Goal: Task Accomplishment & Management: Manage account settings

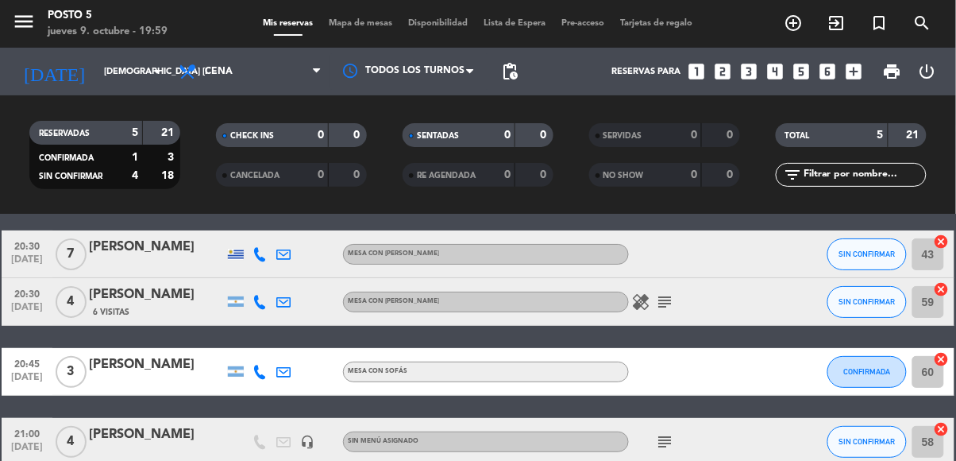
scroll to position [112, 0]
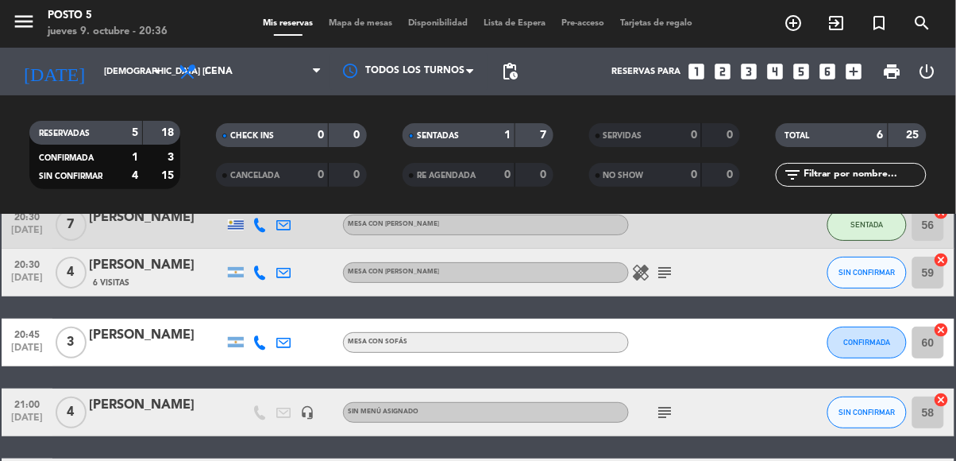
scroll to position [87, 0]
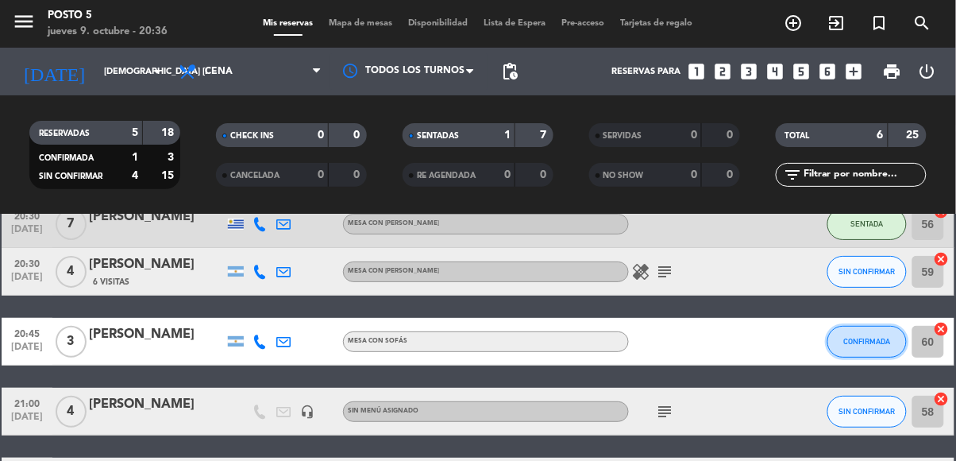
click at [903, 337] on button "CONFIRMADA" at bounding box center [867, 342] width 79 height 32
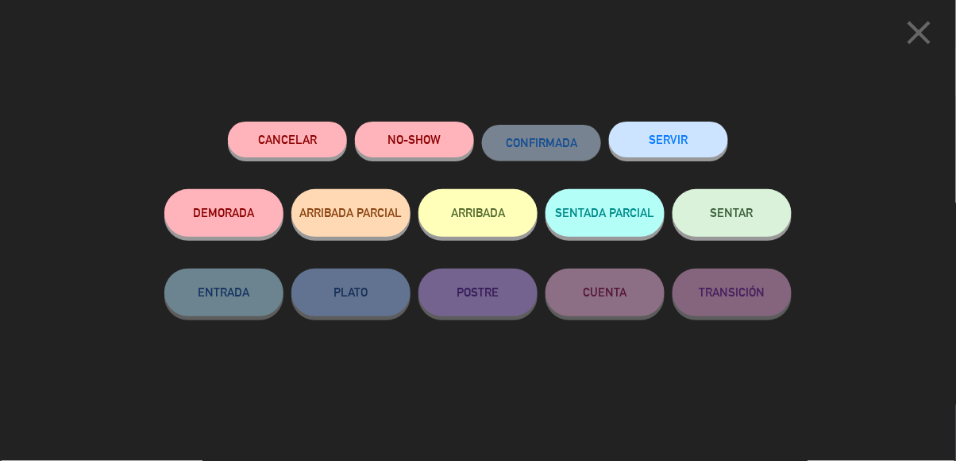
click at [712, 219] on span "SENTAR" at bounding box center [732, 213] width 43 height 14
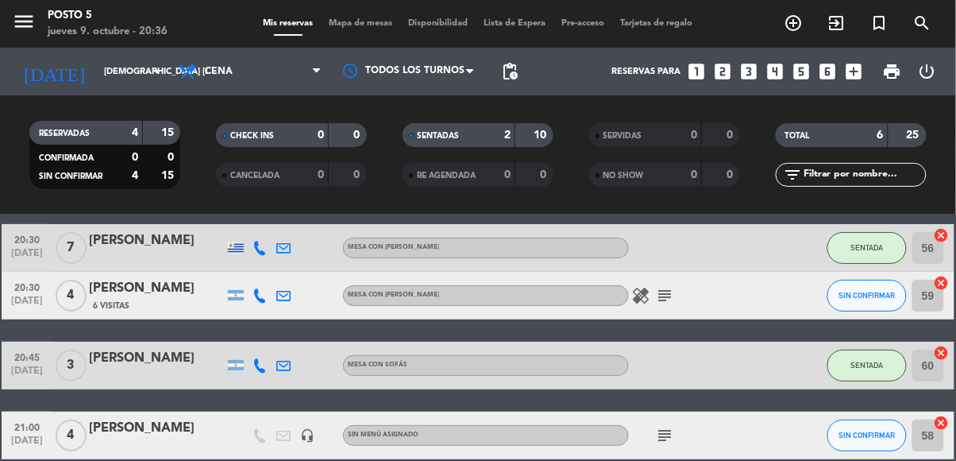
scroll to position [62, 0]
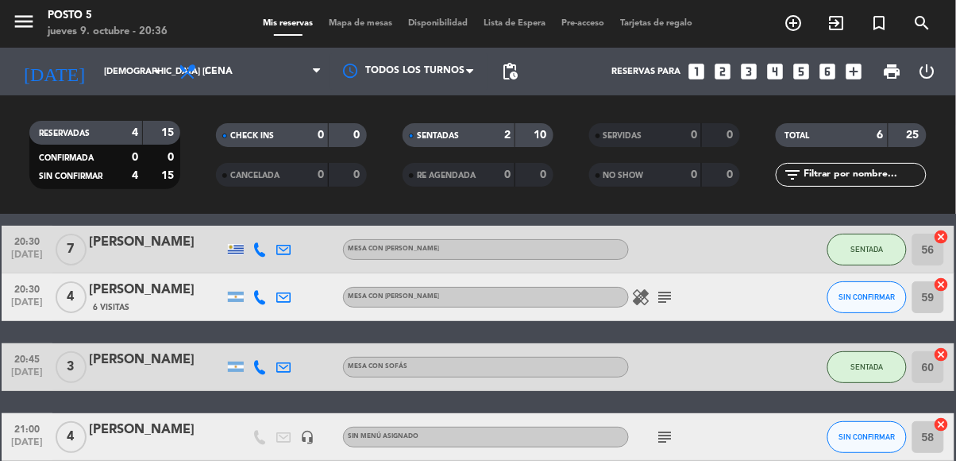
click at [661, 303] on icon "subject" at bounding box center [664, 297] width 19 height 19
click at [639, 304] on icon "healing" at bounding box center [640, 297] width 19 height 19
click at [659, 303] on icon "subject" at bounding box center [664, 297] width 19 height 19
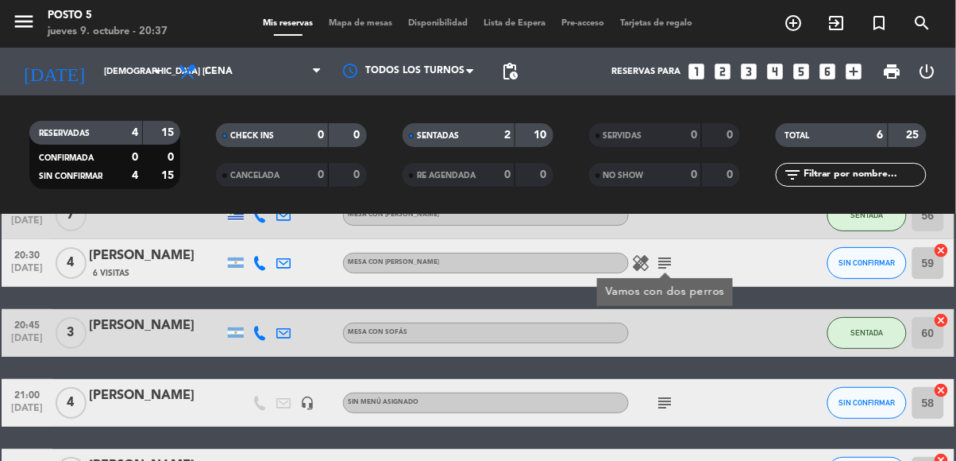
scroll to position [91, 0]
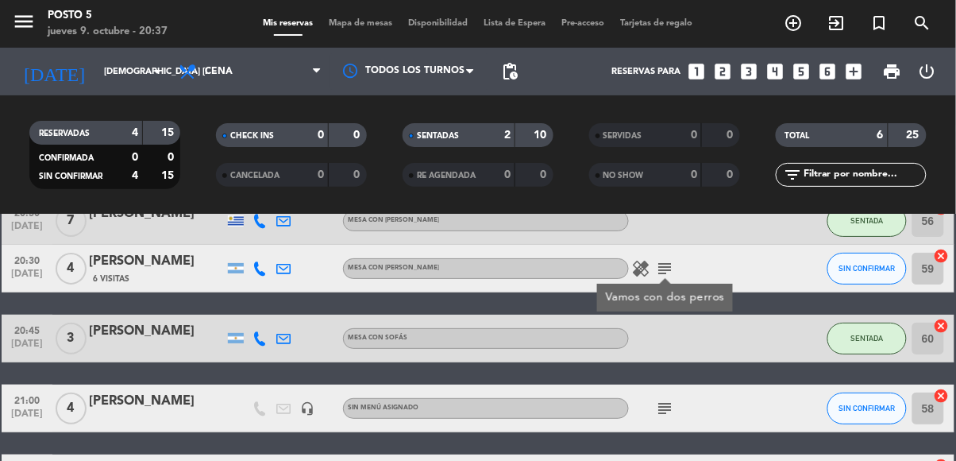
click at [667, 273] on icon "subject" at bounding box center [664, 268] width 19 height 19
click at [670, 266] on icon "subject" at bounding box center [664, 268] width 19 height 19
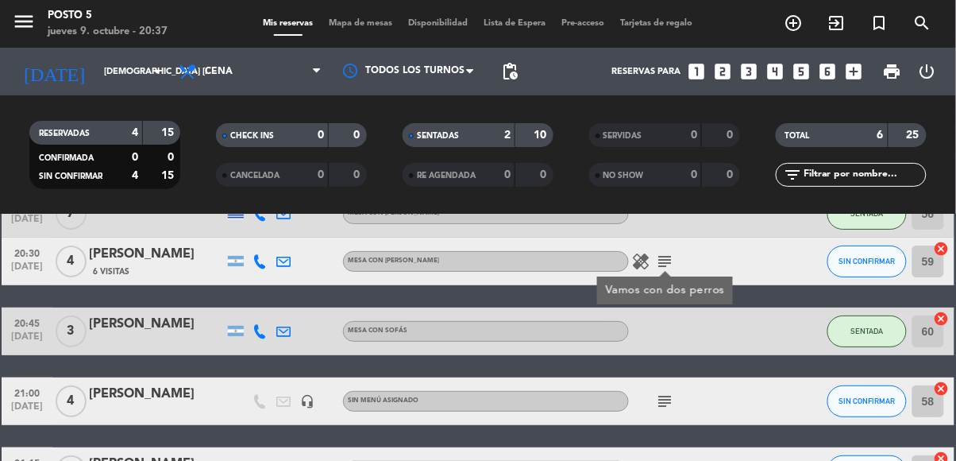
scroll to position [104, 0]
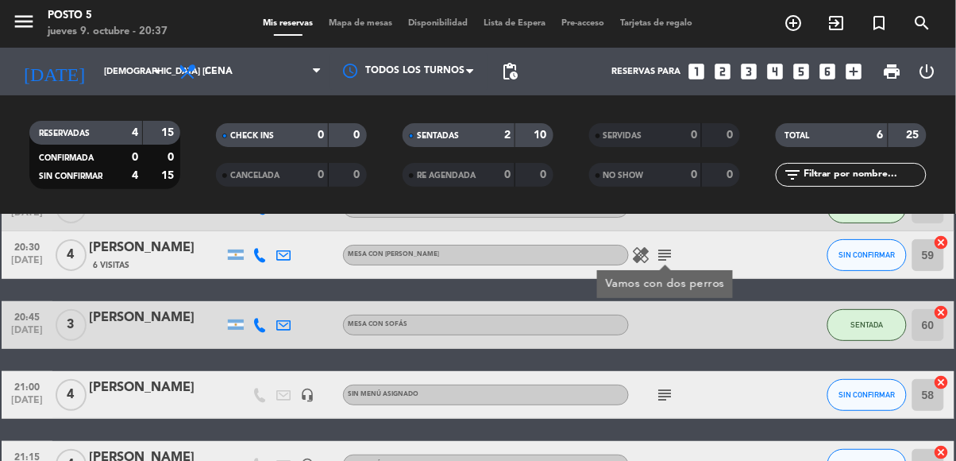
click at [661, 400] on icon "subject" at bounding box center [664, 394] width 19 height 19
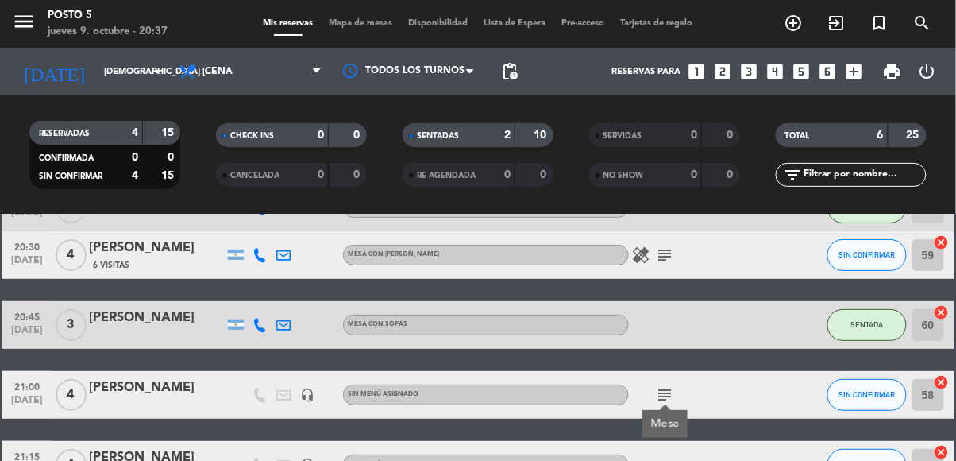
click at [664, 399] on icon "subject" at bounding box center [664, 394] width 19 height 19
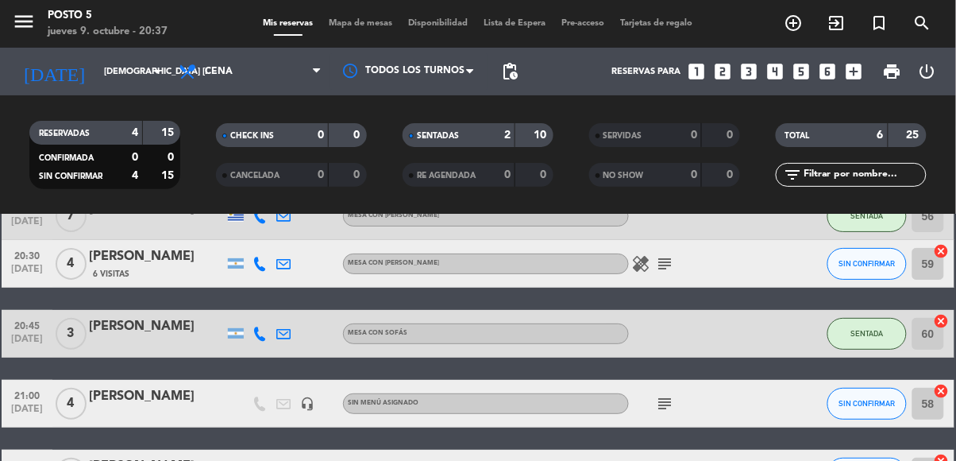
scroll to position [94, 0]
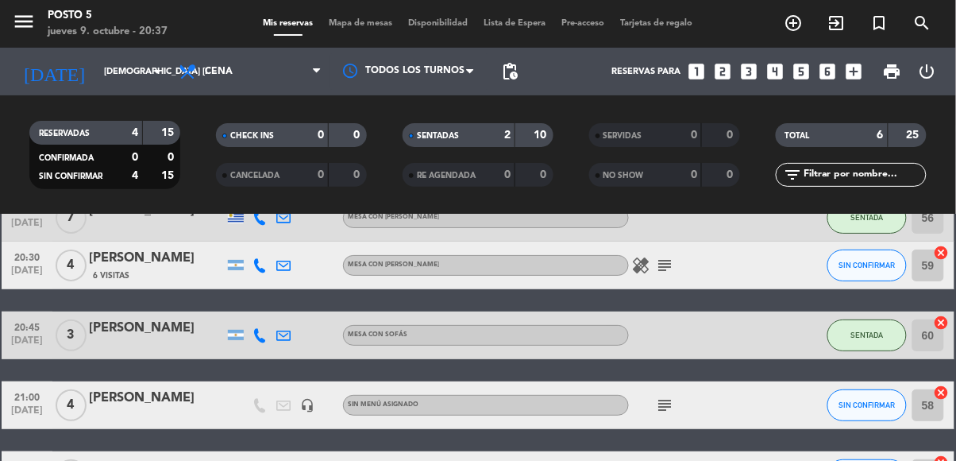
click at [662, 413] on icon "subject" at bounding box center [664, 405] width 19 height 19
click at [670, 407] on icon "subject" at bounding box center [664, 405] width 19 height 19
click at [661, 403] on icon "subject" at bounding box center [664, 405] width 19 height 19
click at [666, 396] on icon "subject" at bounding box center [664, 405] width 19 height 19
click at [658, 411] on icon "subject" at bounding box center [664, 405] width 19 height 19
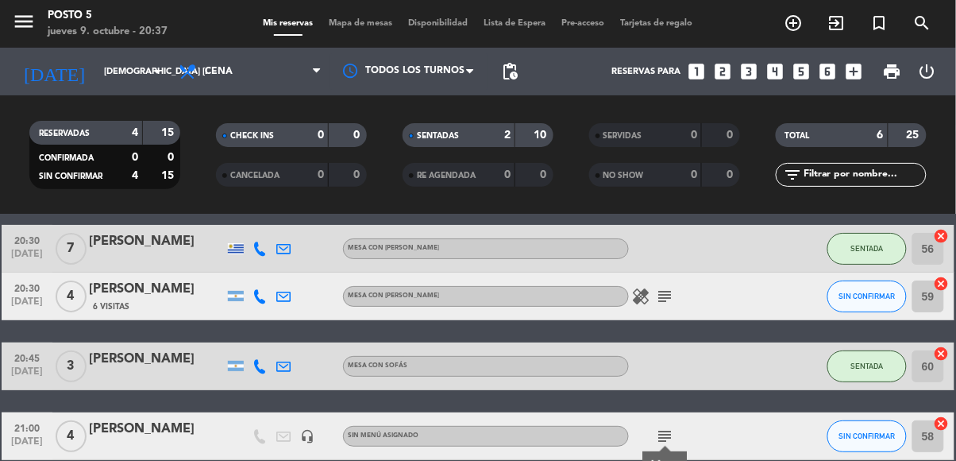
scroll to position [66, 0]
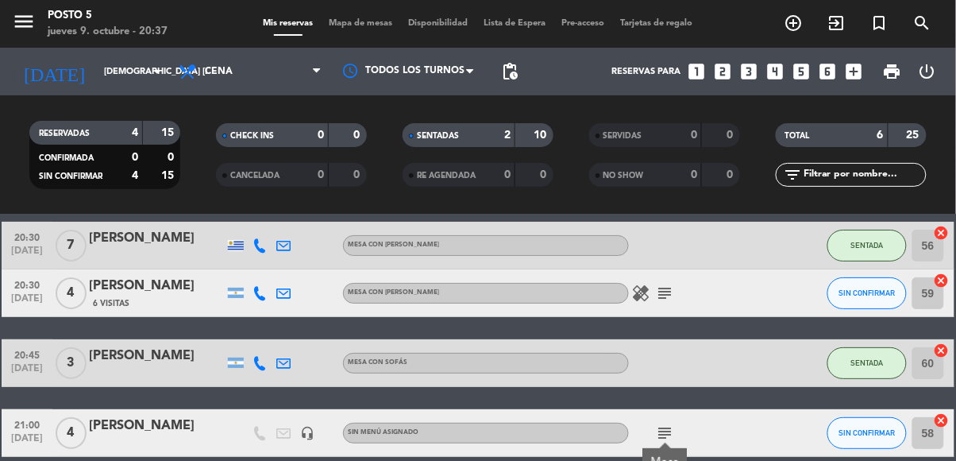
click at [667, 292] on icon "subject" at bounding box center [664, 293] width 19 height 19
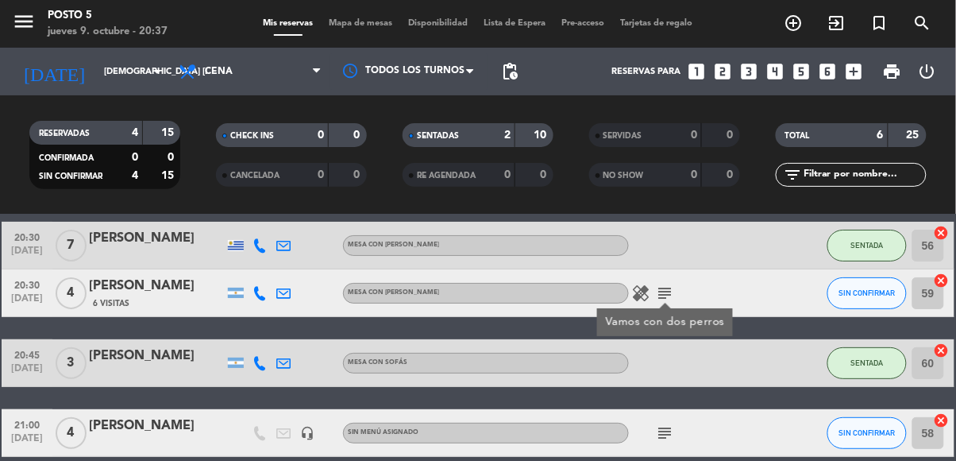
click at [656, 294] on icon "subject" at bounding box center [664, 293] width 19 height 19
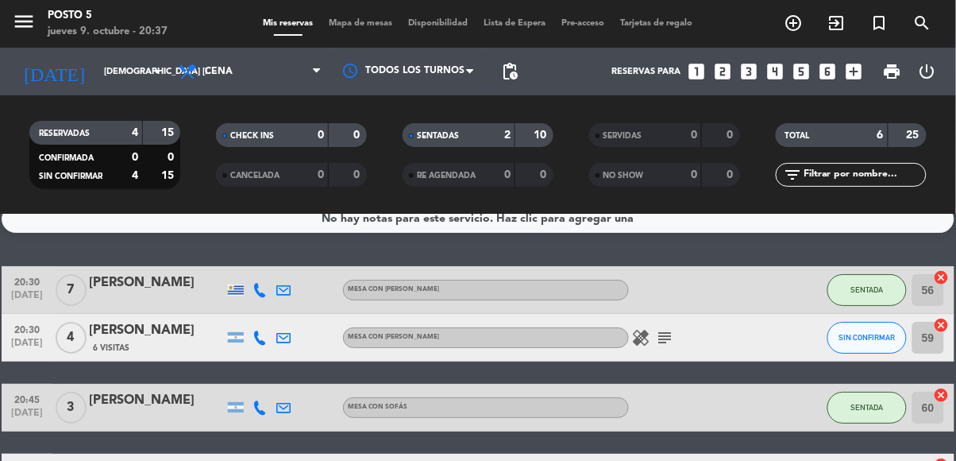
scroll to position [22, 0]
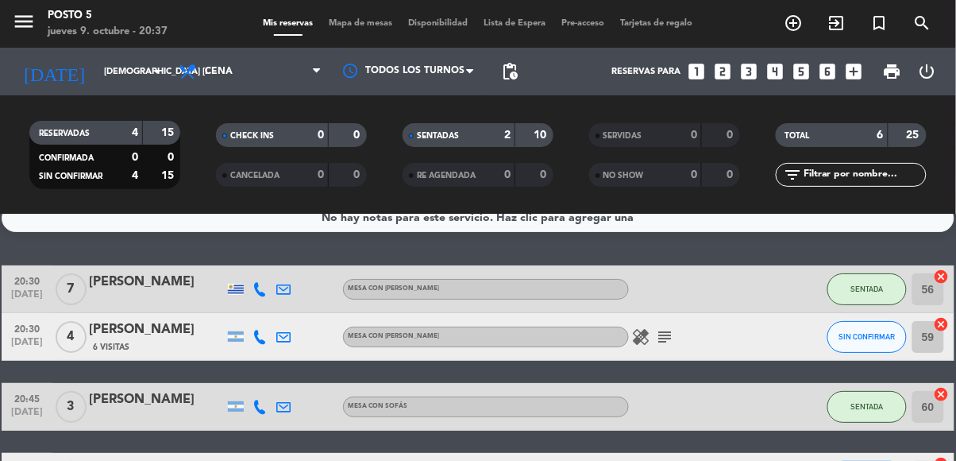
click at [666, 343] on icon "subject" at bounding box center [664, 336] width 19 height 19
click at [666, 336] on icon "subject" at bounding box center [664, 336] width 19 height 19
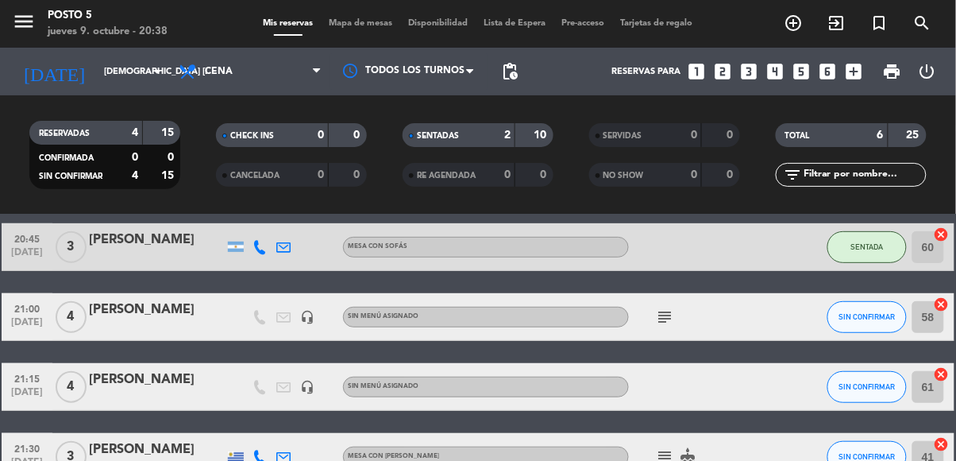
scroll to position [82, 0]
click at [944, 436] on icon "cancel" at bounding box center [942, 444] width 16 height 16
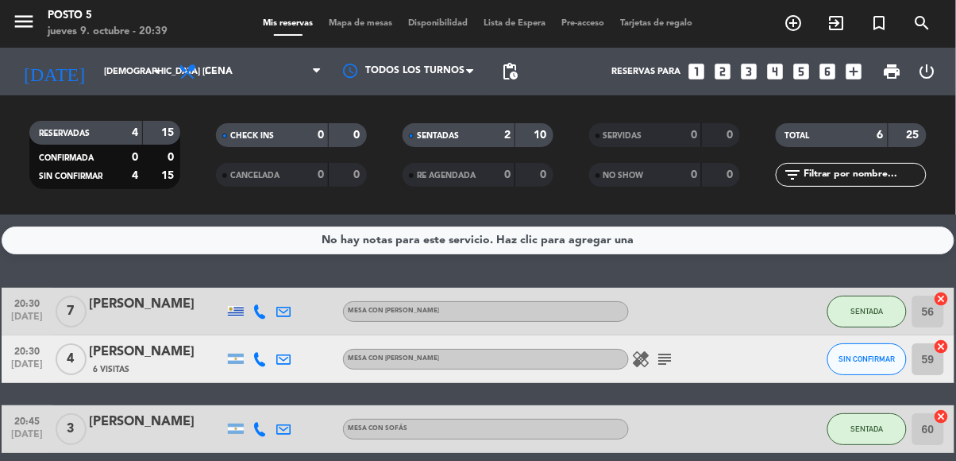
scroll to position [0, 0]
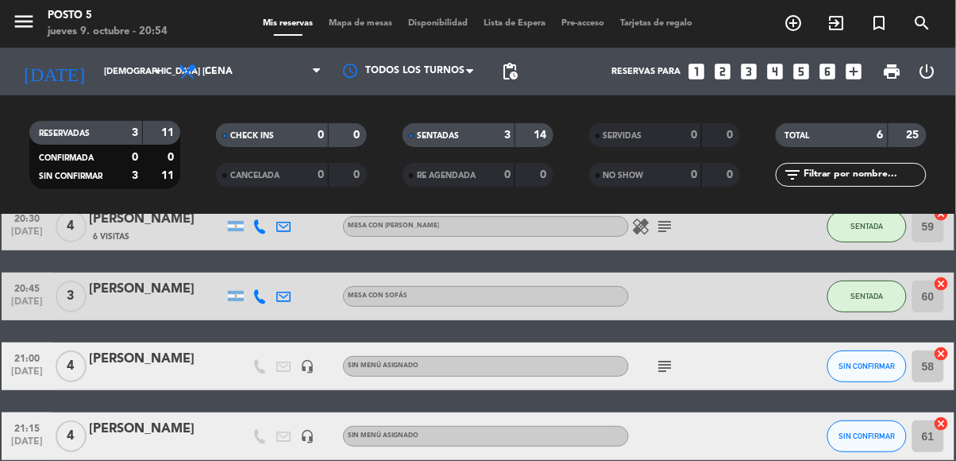
scroll to position [139, 0]
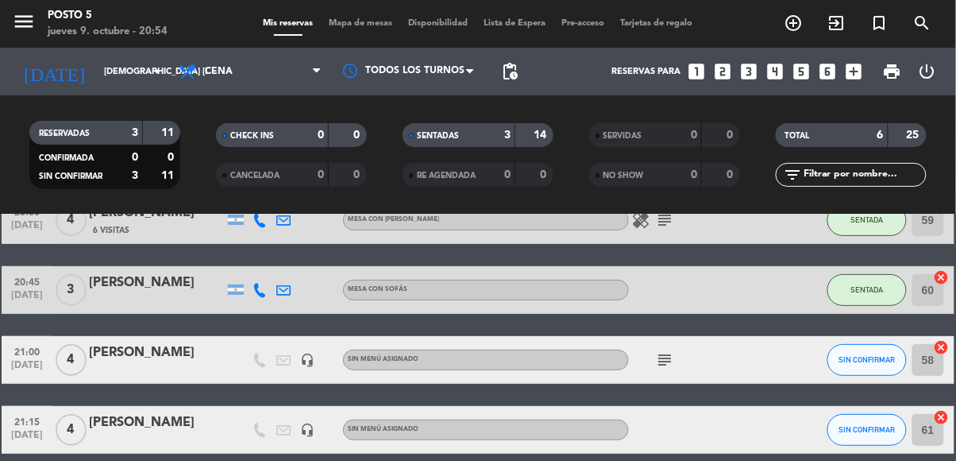
click at [658, 350] on icon "subject" at bounding box center [664, 359] width 19 height 19
click at [674, 350] on icon "subject" at bounding box center [664, 359] width 19 height 19
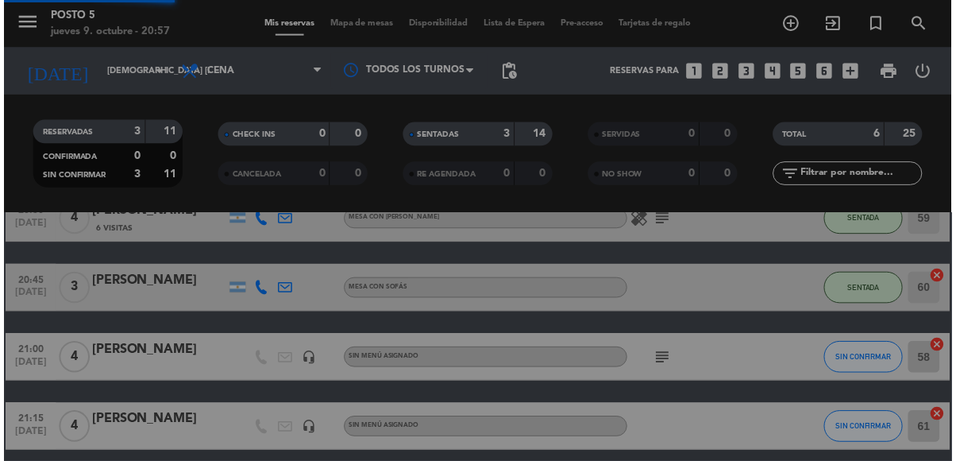
scroll to position [76, 0]
